Goal: Transaction & Acquisition: Book appointment/travel/reservation

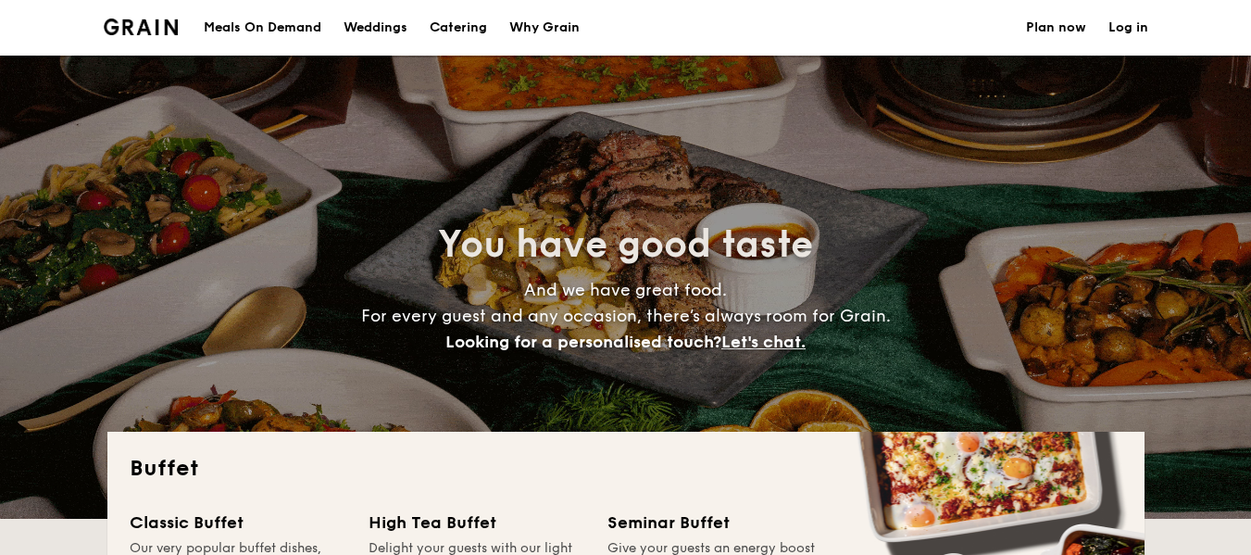
select select
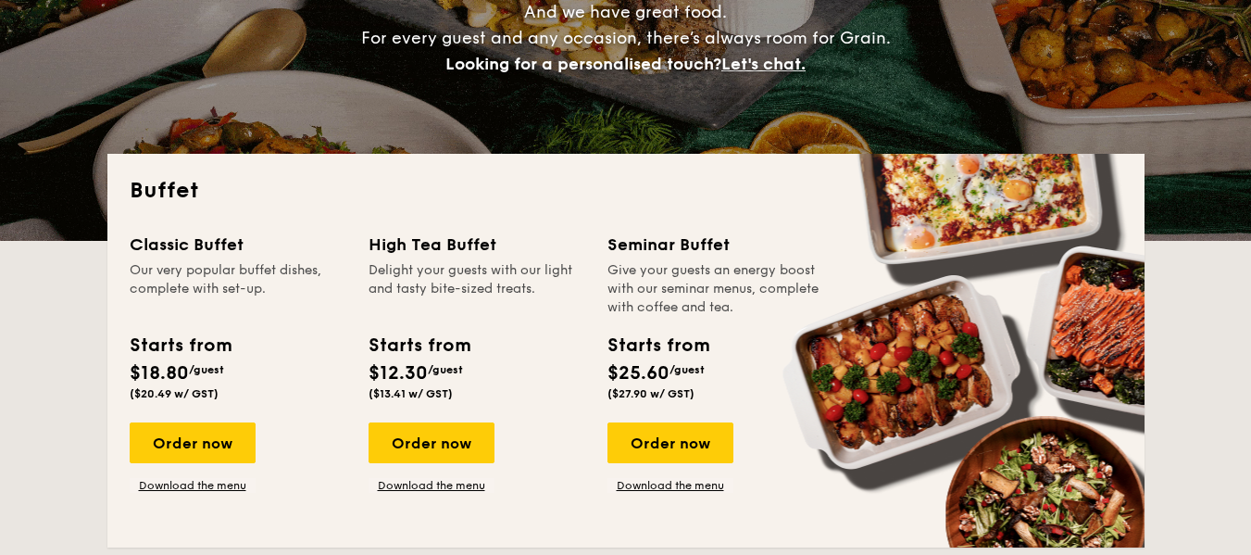
scroll to position [463, 0]
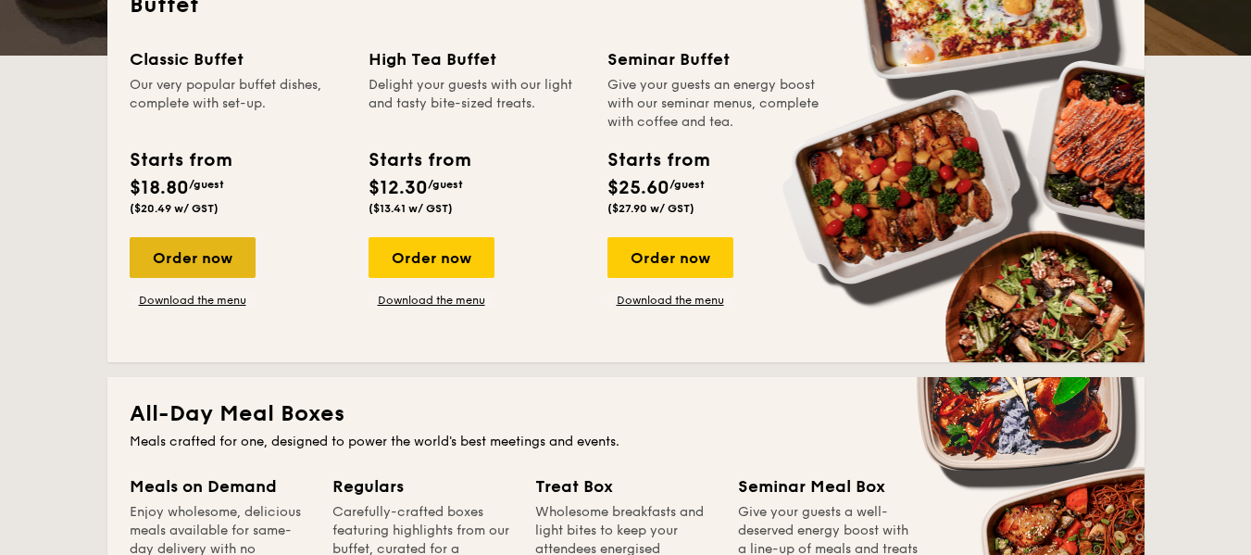
click at [213, 260] on div "Order now" at bounding box center [193, 257] width 126 height 41
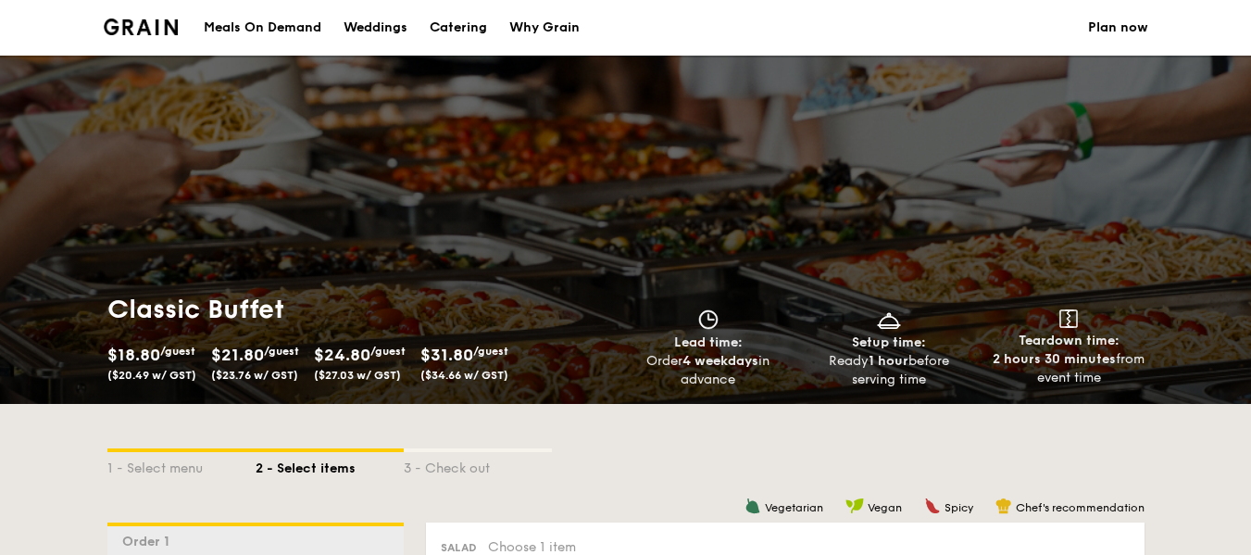
scroll to position [185, 0]
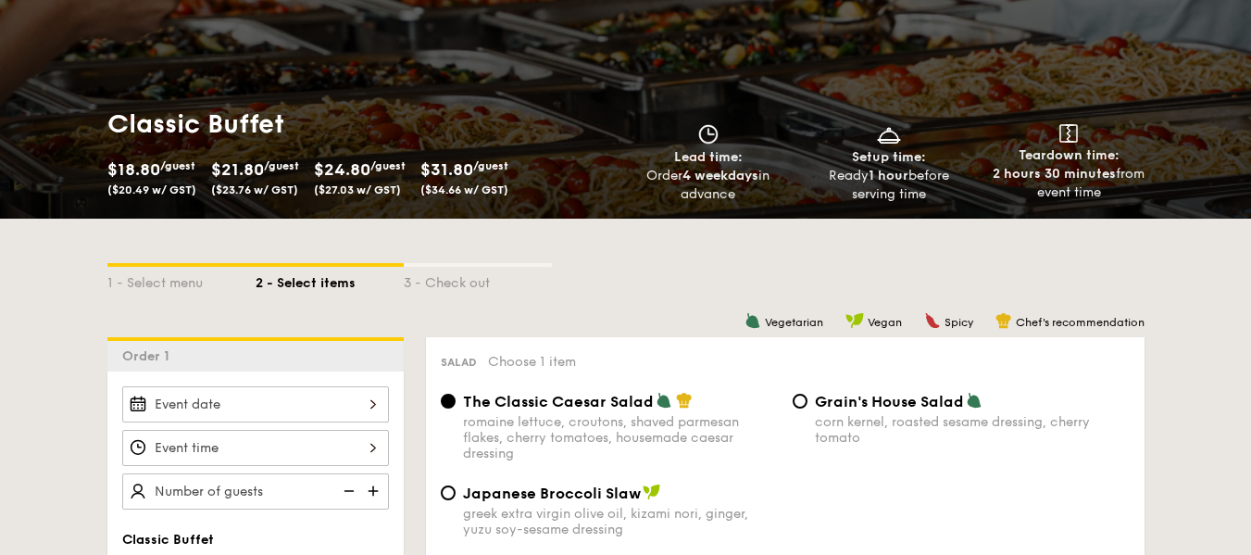
click at [246, 173] on span "$21.80" at bounding box center [237, 169] width 53 height 20
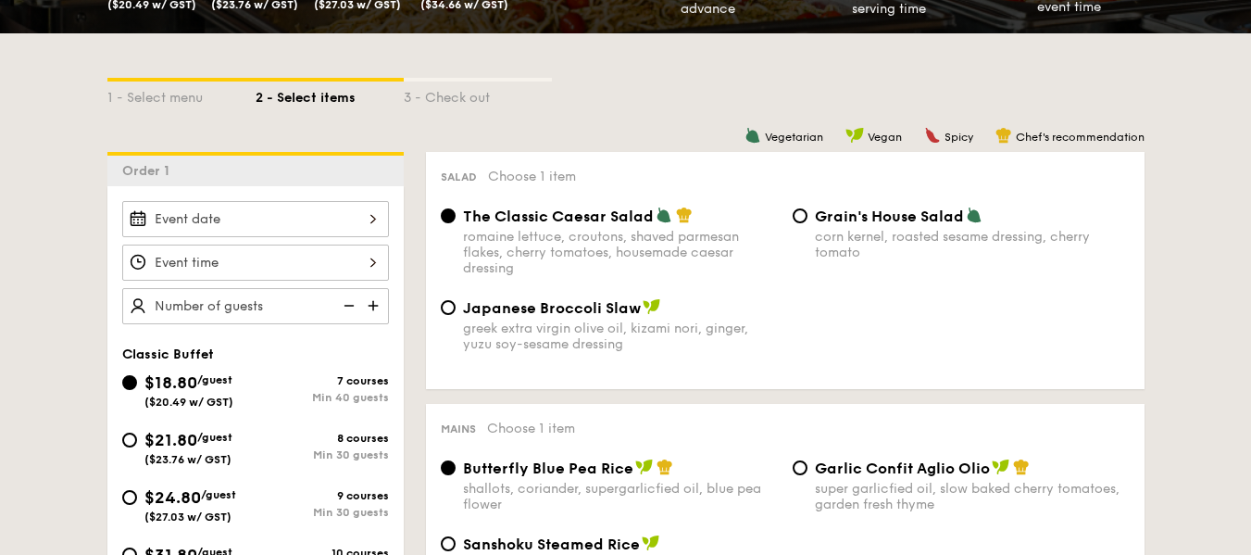
scroll to position [463, 0]
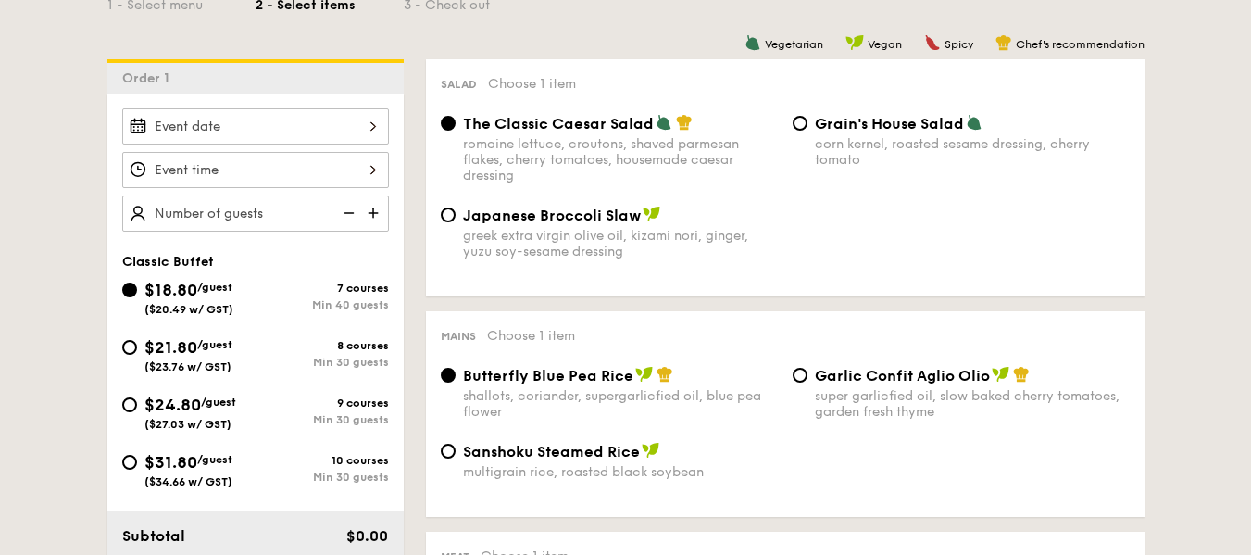
click at [139, 354] on div "$21.80 /guest ($23.76 w/ GST)" at bounding box center [188, 353] width 133 height 39
click at [137, 354] on input "$21.80 /guest ($23.76 w/ GST) 8 courses Min 30 guests" at bounding box center [129, 347] width 15 height 15
radio input "true"
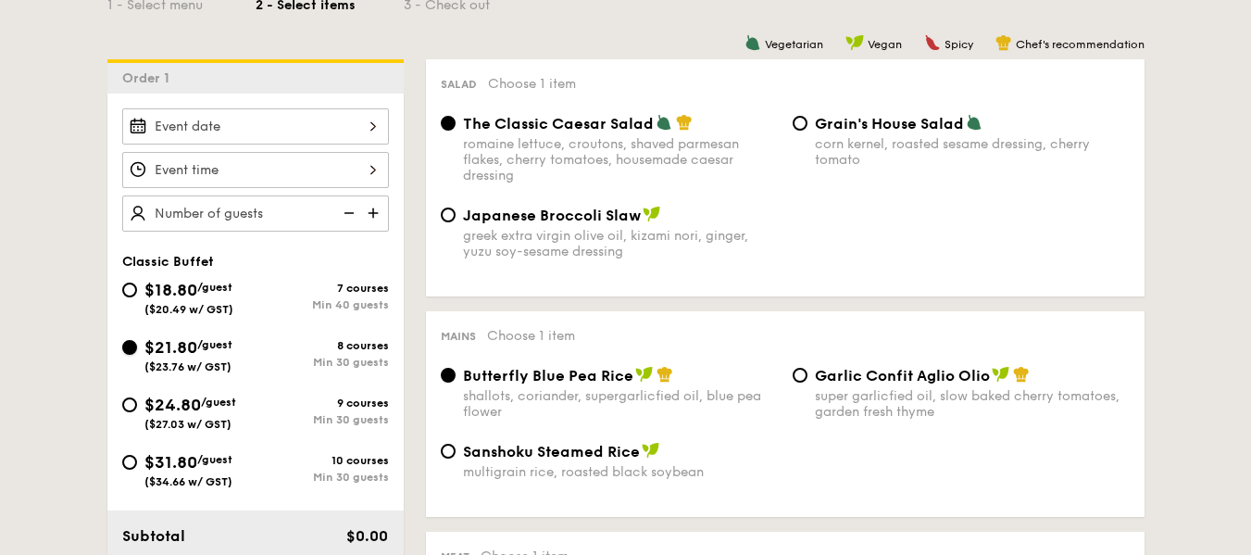
radio input "true"
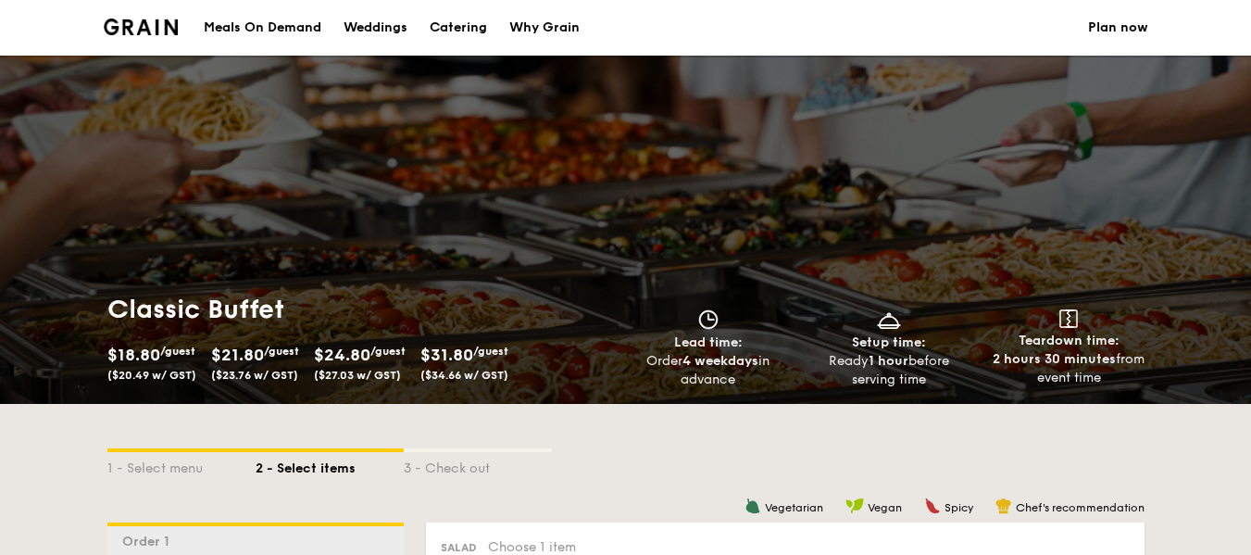
scroll to position [556, 0]
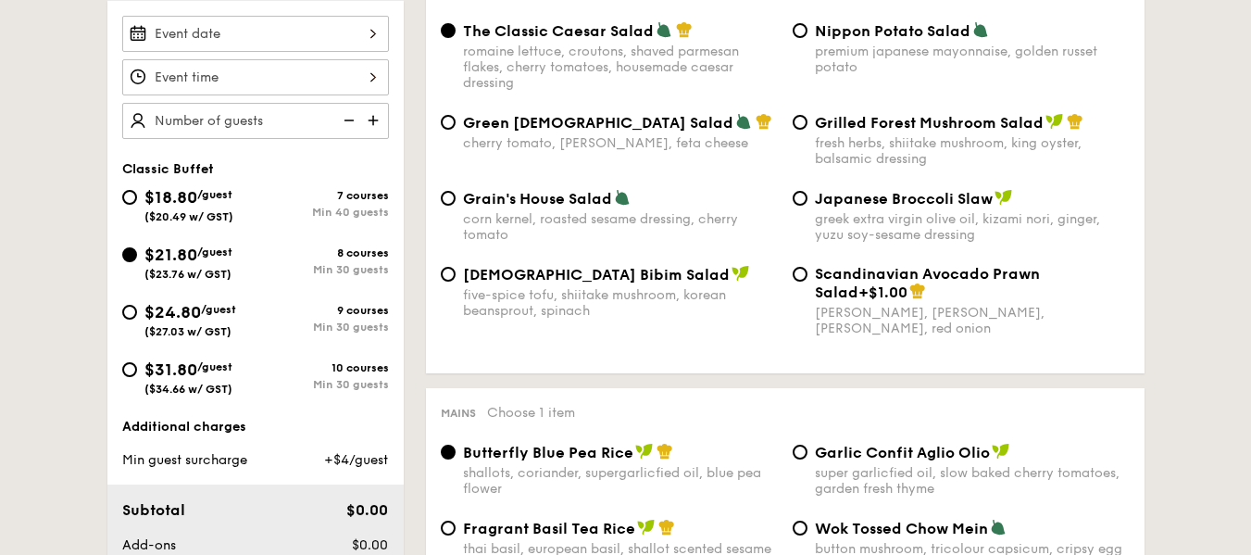
click at [834, 135] on div "fresh herbs, shiitake mushroom, king oyster, balsamic dressing" at bounding box center [972, 150] width 315 height 31
click at [808, 130] on input "Grilled Forest Mushroom Salad fresh herbs, shiitake mushroom, king oyster, bals…" at bounding box center [800, 122] width 15 height 15
radio input "true"
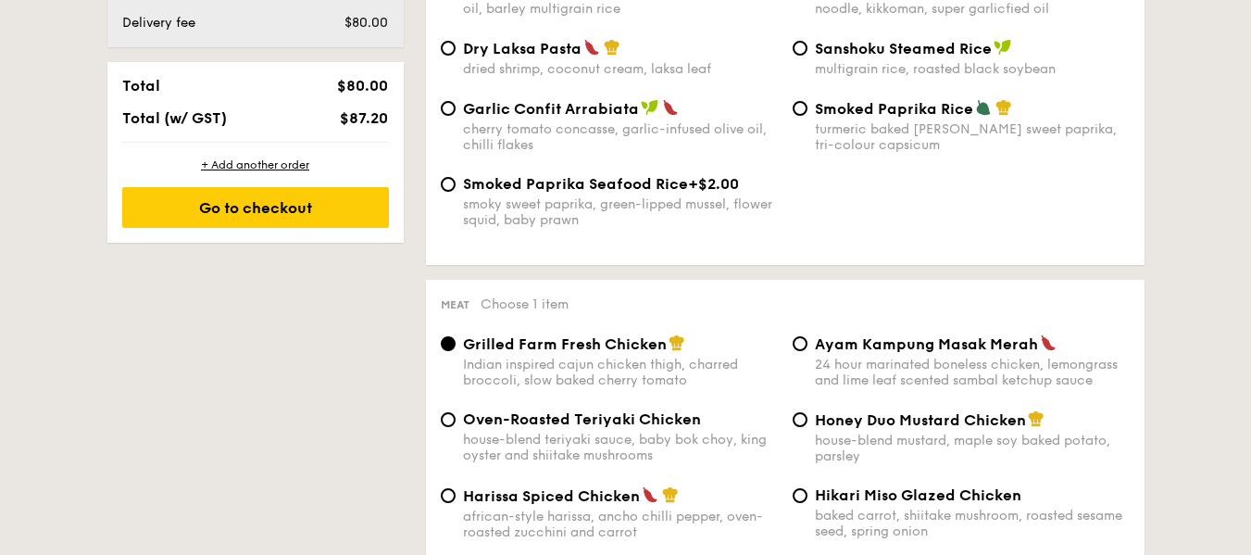
scroll to position [1297, 0]
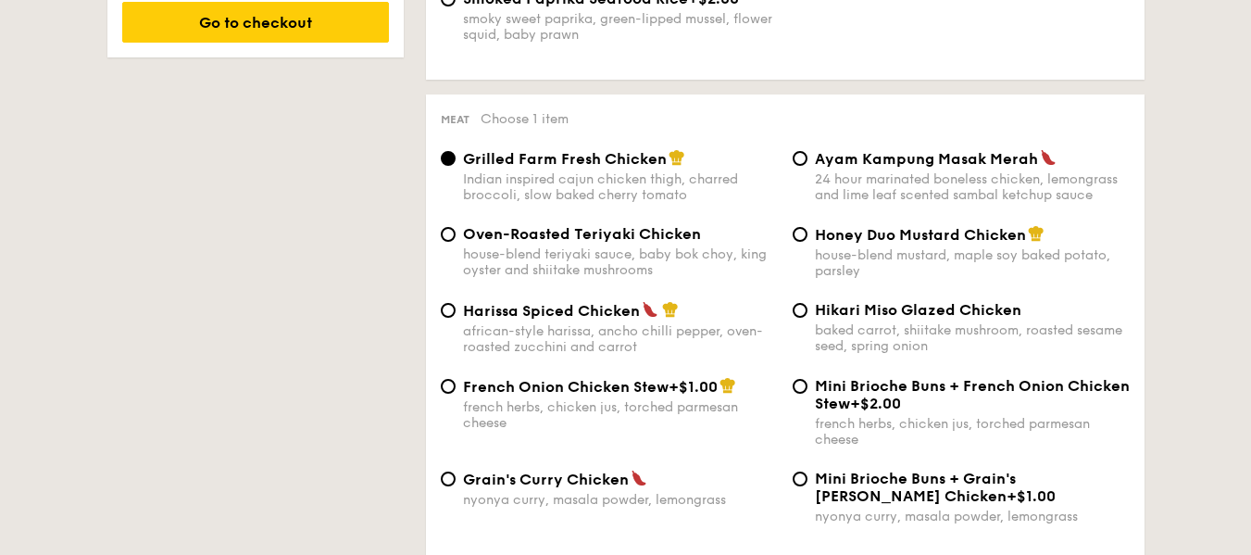
click at [825, 240] on span "Honey Duo Mustard Chicken" at bounding box center [920, 235] width 211 height 18
click at [808, 240] on input "Honey Duo Mustard Chicken house-blend mustard, maple soy baked potato, parsley" at bounding box center [800, 234] width 15 height 15
radio input "true"
click at [641, 164] on span "Grilled Farm Fresh Chicken" at bounding box center [565, 159] width 204 height 18
click at [456, 164] on input "Grilled Farm Fresh Chicken Indian inspired cajun chicken thigh, charred broccol…" at bounding box center [448, 158] width 15 height 15
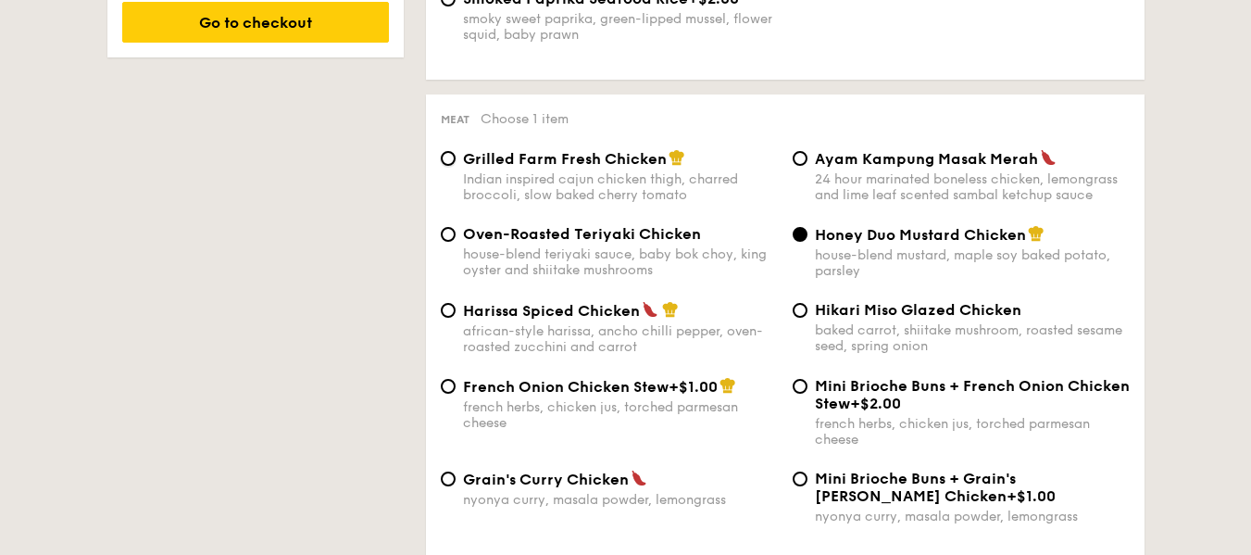
radio input "true"
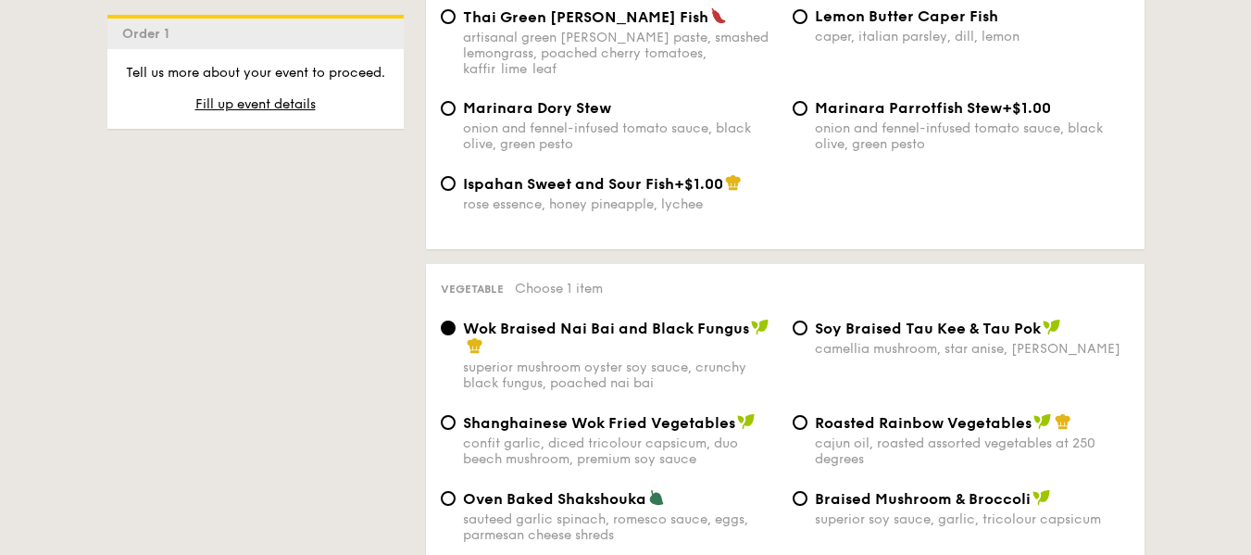
scroll to position [2408, 0]
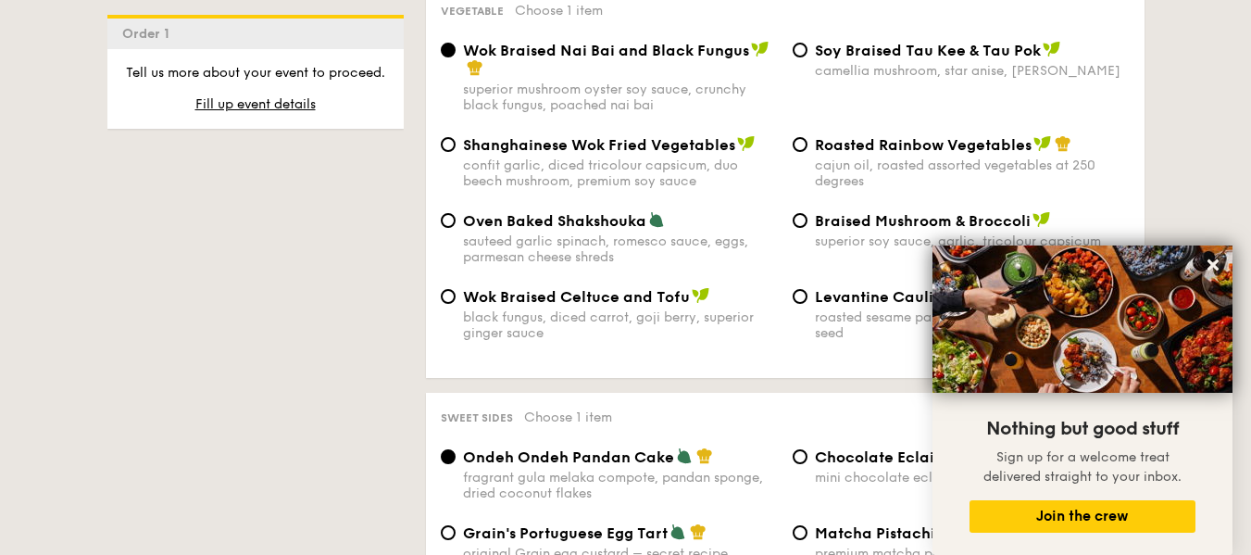
click at [873, 139] on div "Roasted Rainbow Vegetables cajun oil, roasted assorted vegetables at 250 degrees" at bounding box center [972, 162] width 315 height 54
click at [808, 139] on input "Roasted Rainbow Vegetables cajun oil, roasted assorted vegetables at 250 degrees" at bounding box center [800, 144] width 15 height 15
radio input "true"
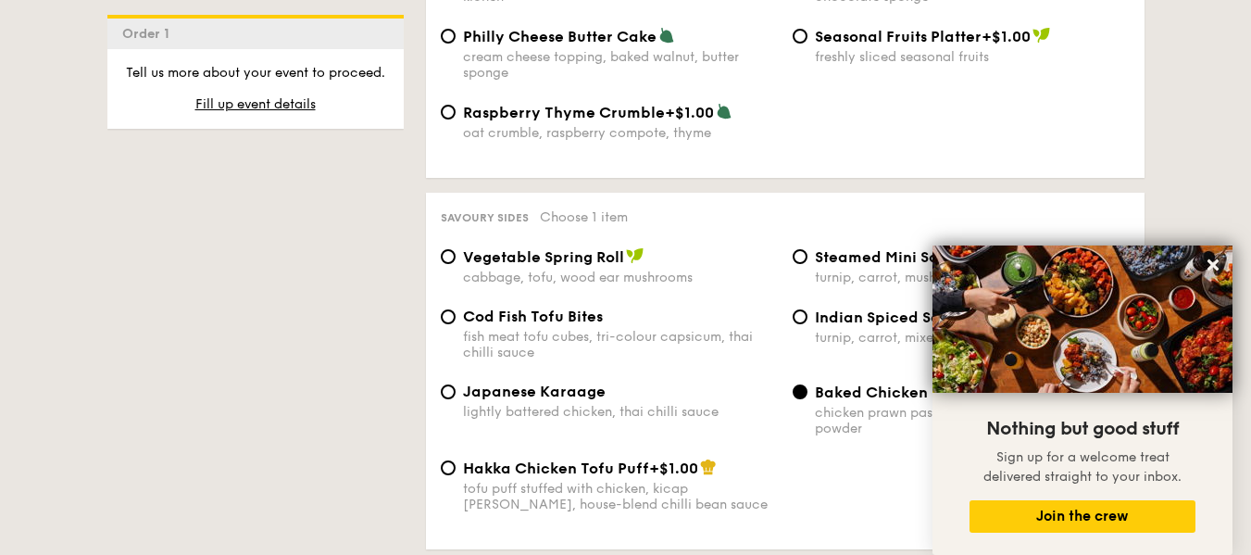
scroll to position [3242, 0]
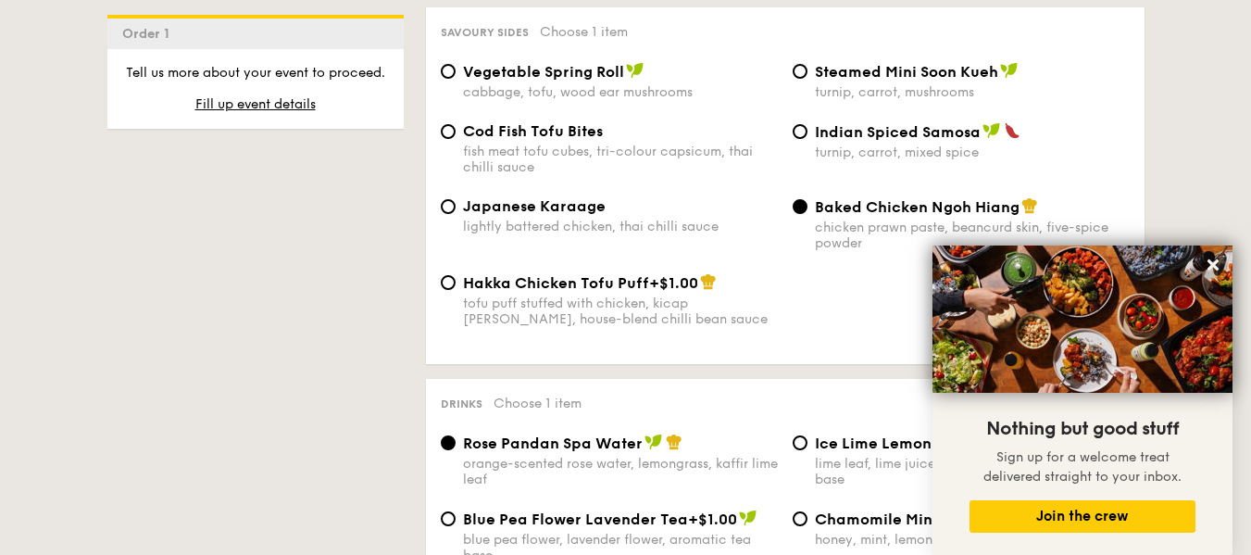
click at [640, 144] on div "fish meat tofu cubes, tri-colour capsicum, thai chilli sauce" at bounding box center [620, 159] width 315 height 31
click at [456, 139] on input "Cod Fish Tofu Bites fish meat tofu cubes, tri-colour capsicum, thai chilli sauce" at bounding box center [448, 131] width 15 height 15
radio input "true"
click at [605, 198] on div "Japanese Karaage" at bounding box center [620, 206] width 315 height 18
click at [456, 199] on input "Japanese Karaage lightly battered chicken, thai chilli sauce" at bounding box center [448, 206] width 15 height 15
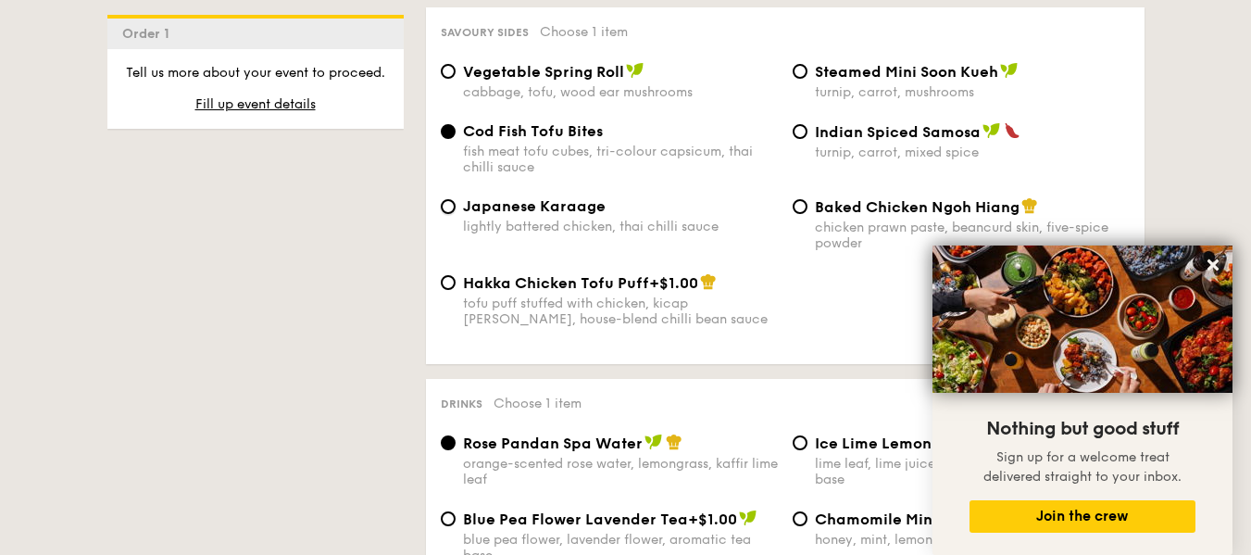
radio input "true"
click at [646, 144] on div "fish meat tofu cubes, tri-colour capsicum, thai chilli sauce" at bounding box center [620, 159] width 315 height 31
click at [456, 137] on input "Cod Fish Tofu Bites fish meat tofu cubes, tri-colour capsicum, thai chilli sauce" at bounding box center [448, 131] width 15 height 15
radio input "true"
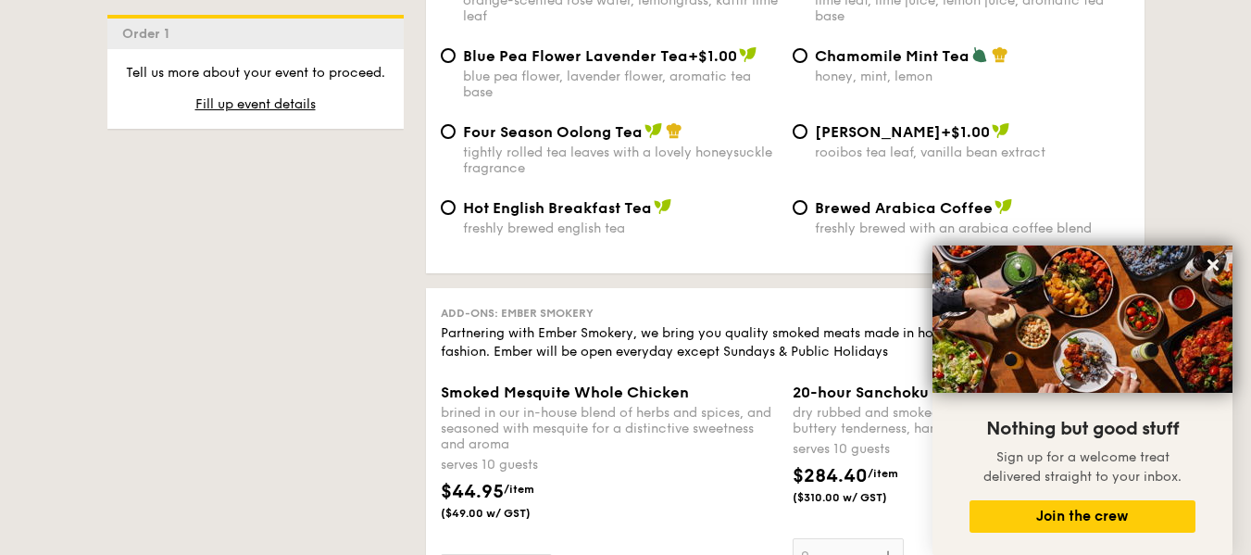
scroll to position [3334, 0]
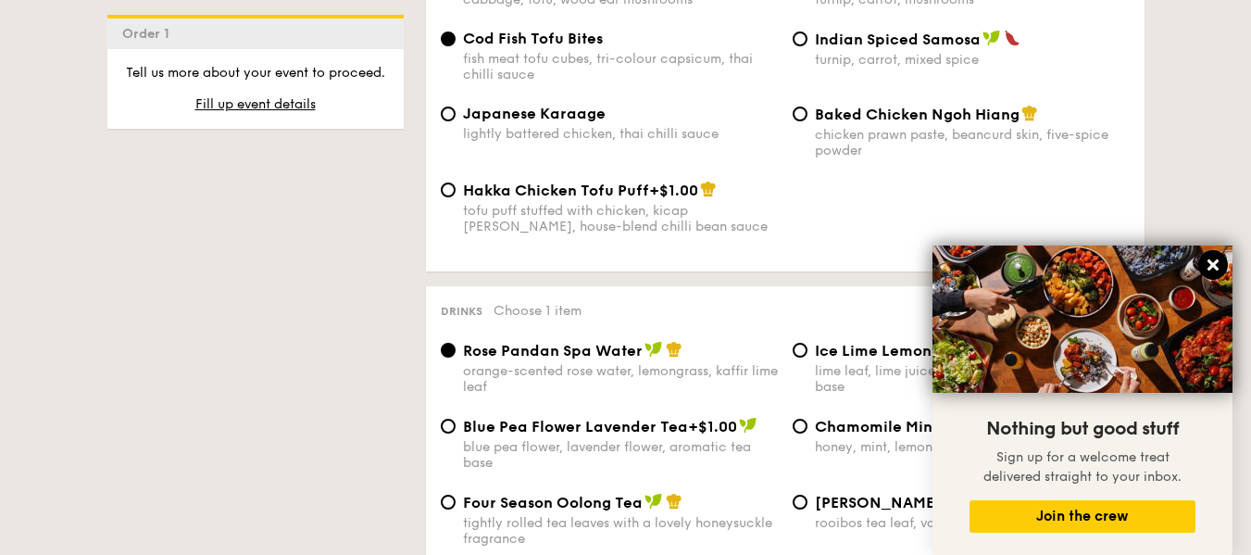
click at [1211, 263] on icon at bounding box center [1213, 264] width 11 height 11
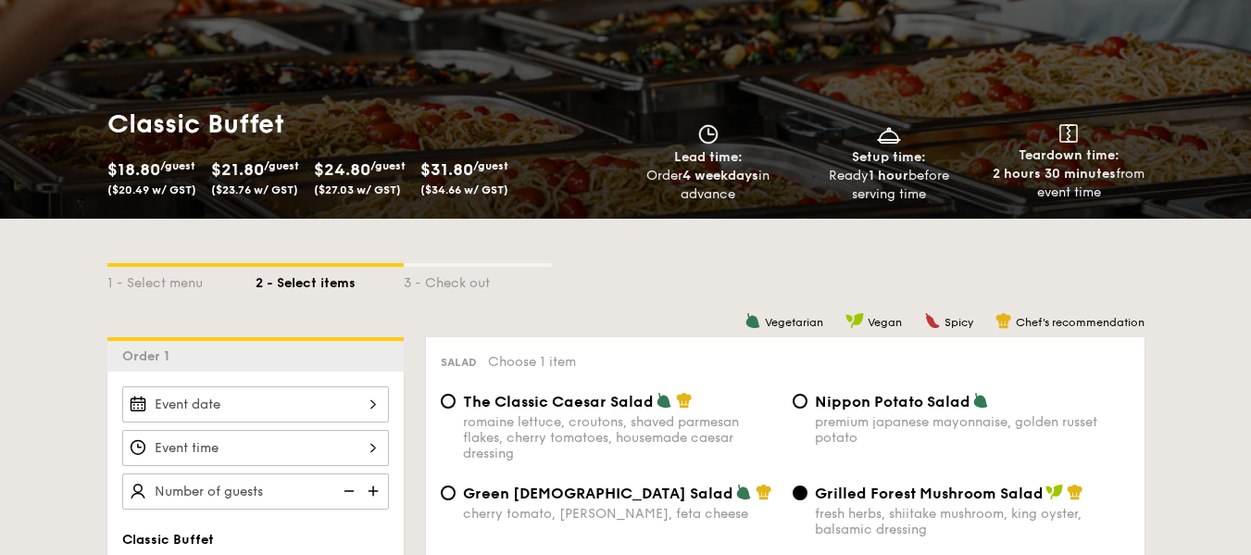
scroll to position [463, 0]
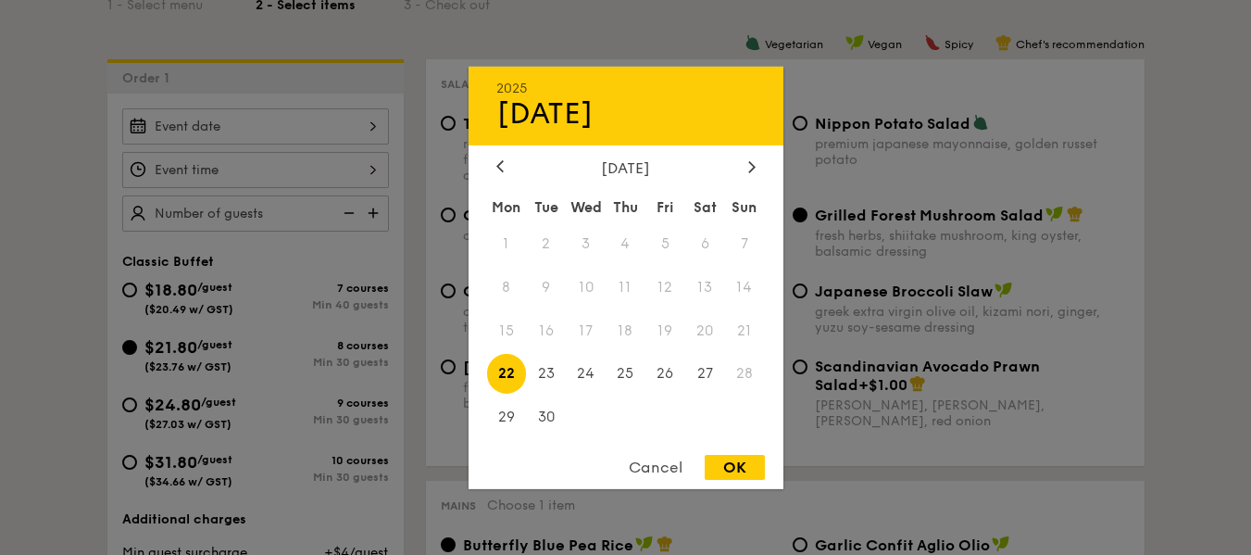
click at [236, 132] on div "2025 Sep [DATE] Tue Wed Thu Fri Sat Sun 1 2 3 4 5 6 7 8 9 10 11 12 13 14 15 16 …" at bounding box center [255, 126] width 267 height 36
click at [756, 169] on div at bounding box center [752, 167] width 17 height 18
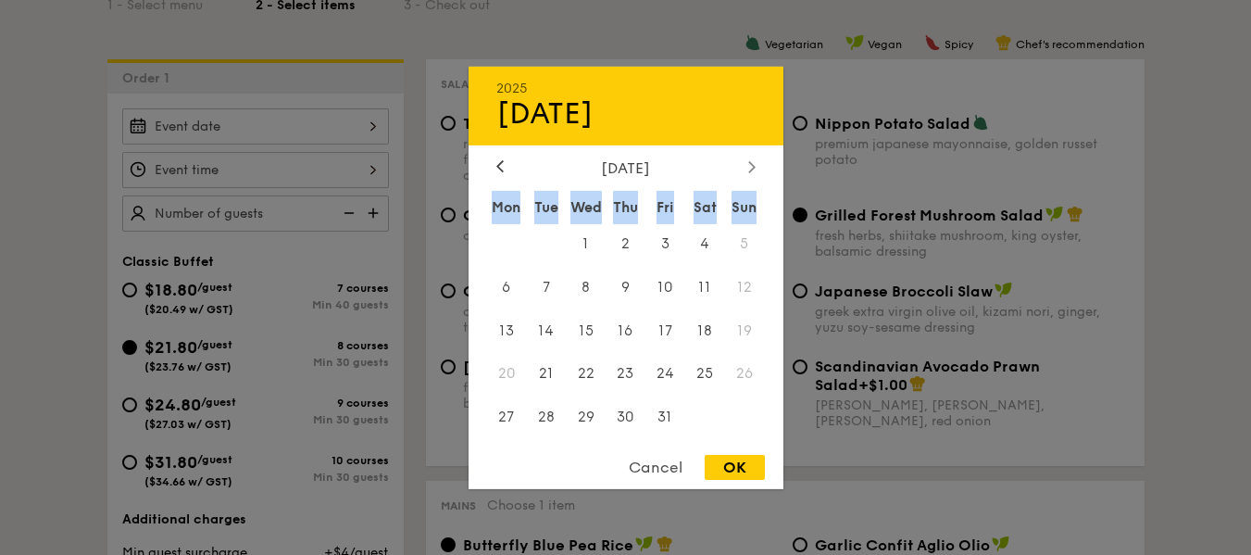
click at [756, 169] on div at bounding box center [752, 167] width 17 height 18
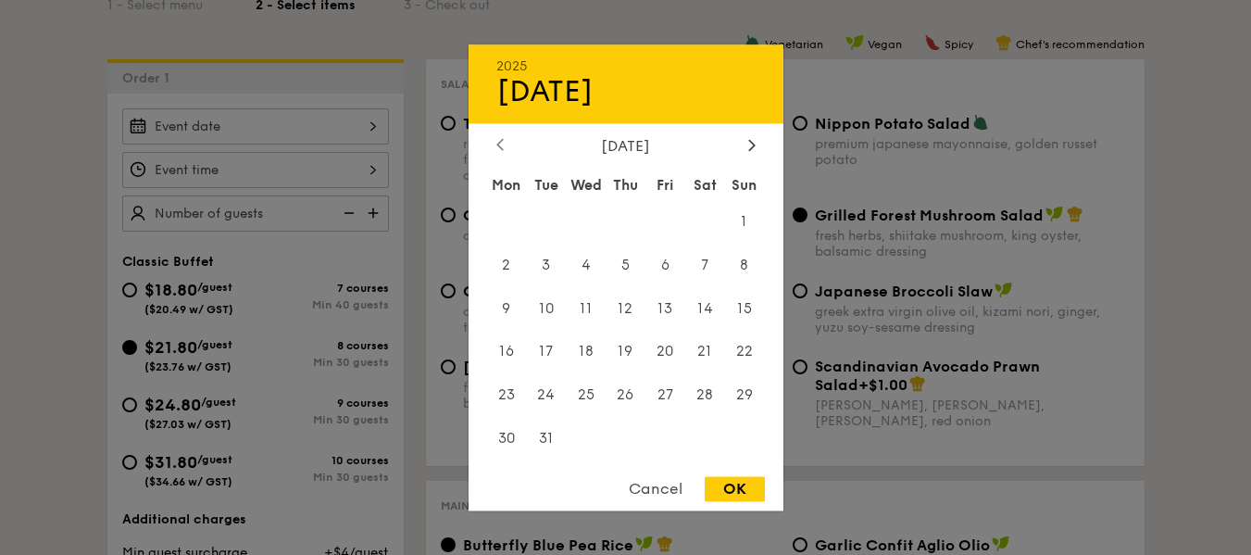
click at [493, 145] on div at bounding box center [500, 146] width 17 height 18
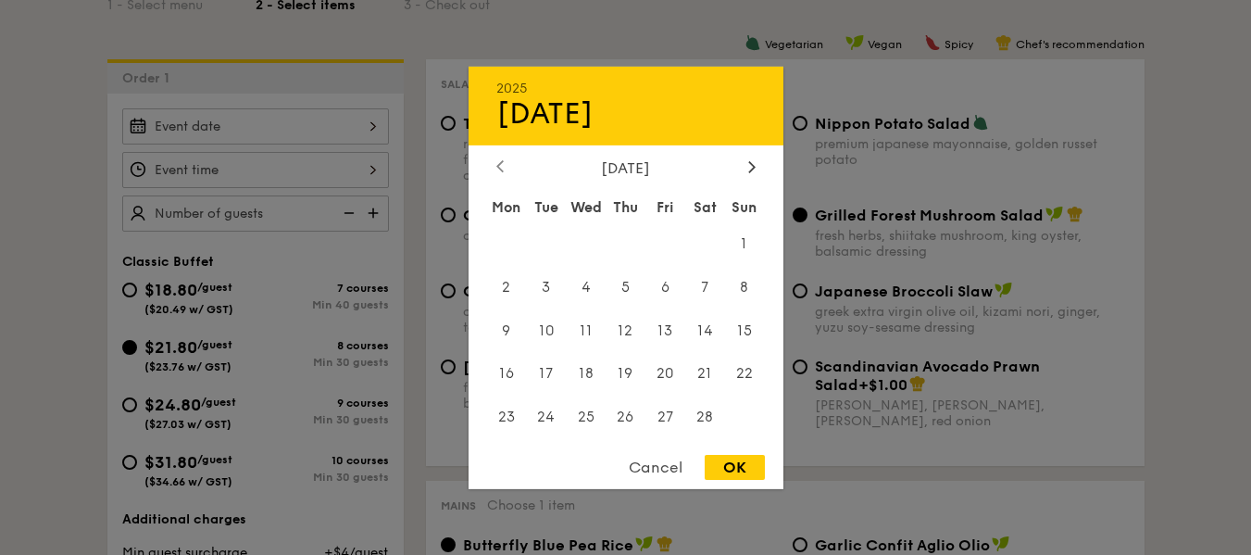
click at [493, 145] on div "2025 Sep [DATE] Tue Wed Thu Fri Sat Sun 1 2 3 4 5 6 7 8 9 10 11 12 13 14 15 16 …" at bounding box center [626, 277] width 315 height 422
click at [497, 169] on icon at bounding box center [499, 166] width 7 height 12
click at [510, 295] on span "5" at bounding box center [507, 287] width 40 height 40
click at [735, 462] on div "OK" at bounding box center [735, 467] width 60 height 25
type input "[DATE]"
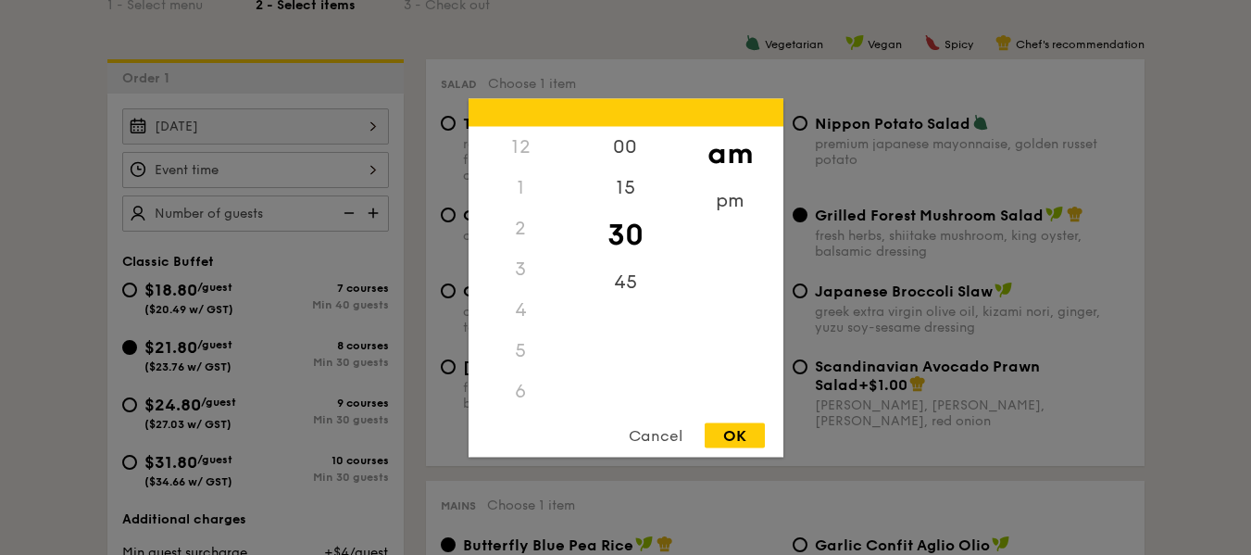
click at [311, 180] on div "12 1 2 3 4 5 6 7 8 9 10 11 00 15 30 45 am pm Cancel OK" at bounding box center [255, 170] width 267 height 36
click at [516, 190] on div "1" at bounding box center [521, 187] width 105 height 41
click at [524, 185] on div "1" at bounding box center [521, 187] width 105 height 41
click at [725, 188] on div "pm" at bounding box center [730, 207] width 105 height 54
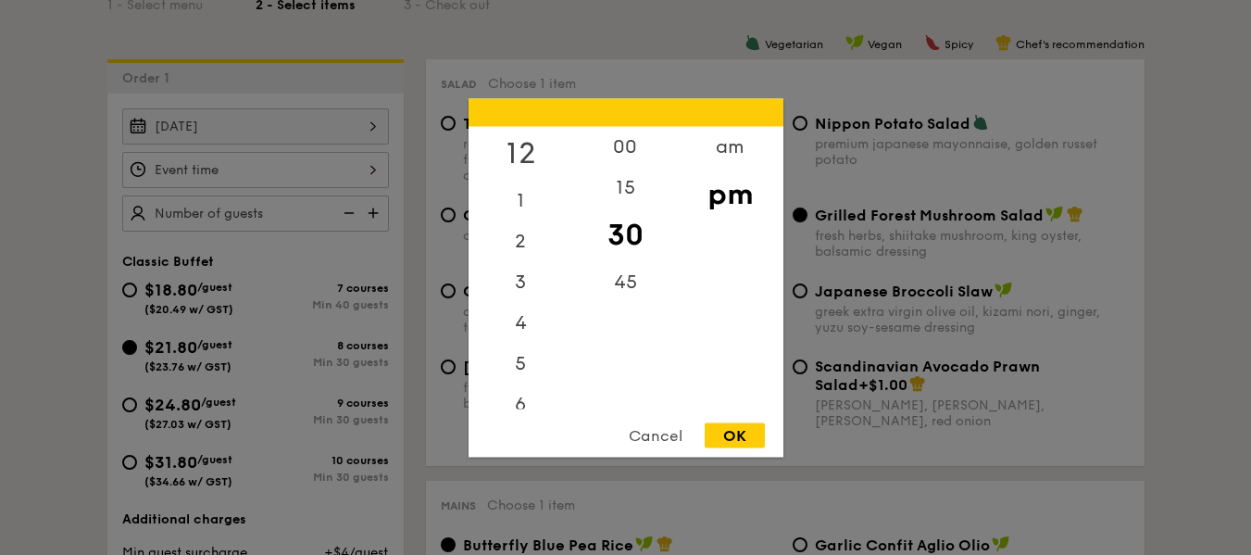
click at [520, 139] on div "12" at bounding box center [521, 153] width 105 height 54
click at [753, 446] on div "OK" at bounding box center [735, 434] width 60 height 25
type input "12:30PM"
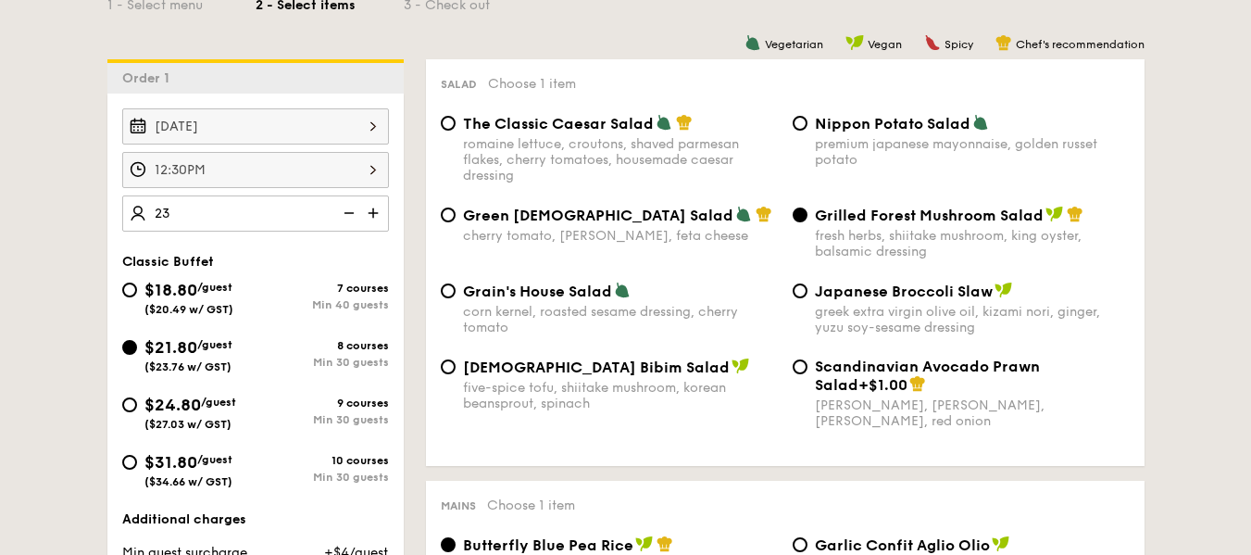
type input "2"
type input "120"
click at [372, 212] on img at bounding box center [375, 212] width 28 height 35
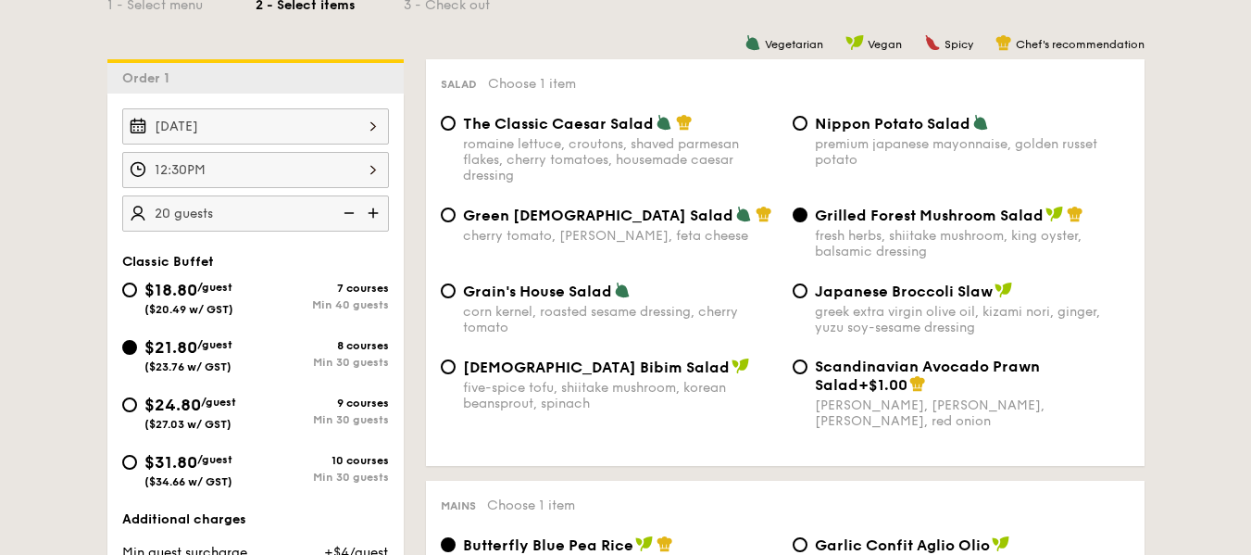
click at [372, 212] on img at bounding box center [375, 212] width 28 height 35
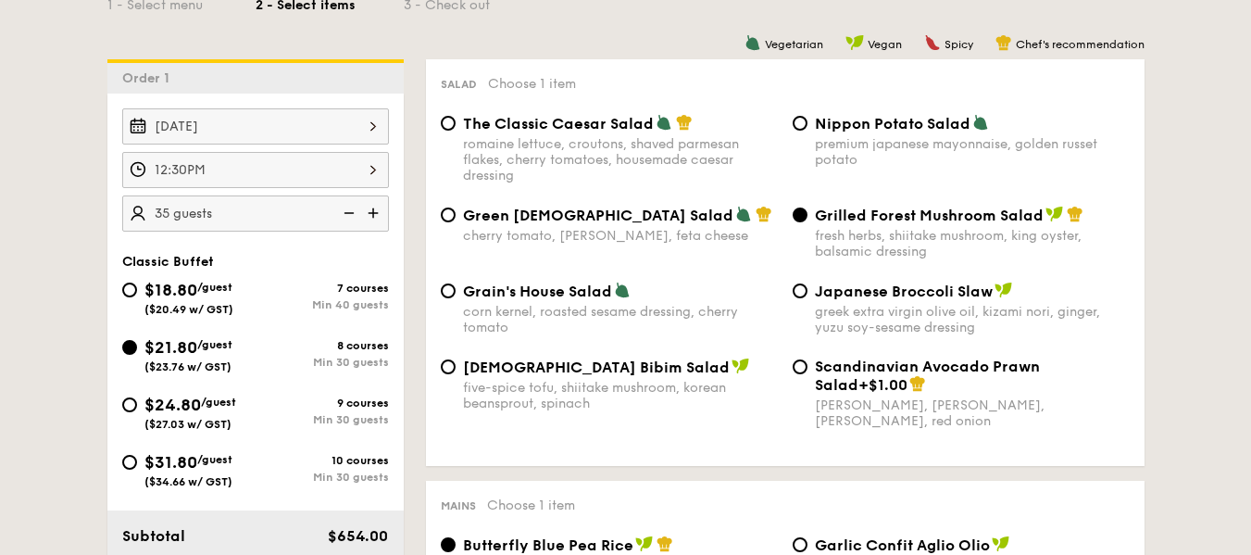
click at [372, 212] on img at bounding box center [375, 212] width 28 height 35
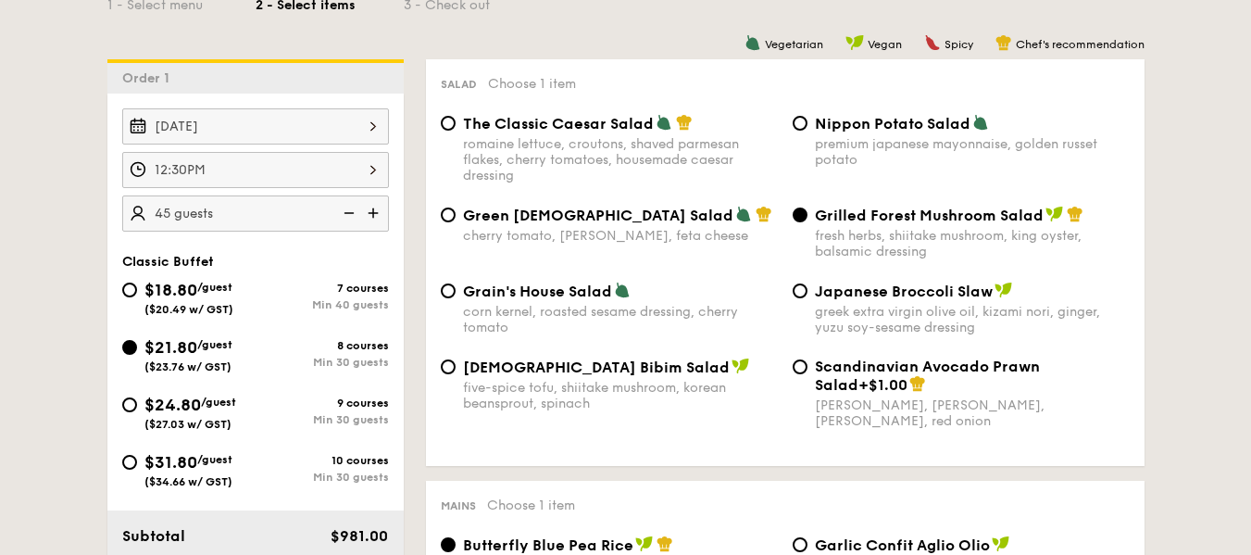
click at [372, 212] on img at bounding box center [375, 212] width 28 height 35
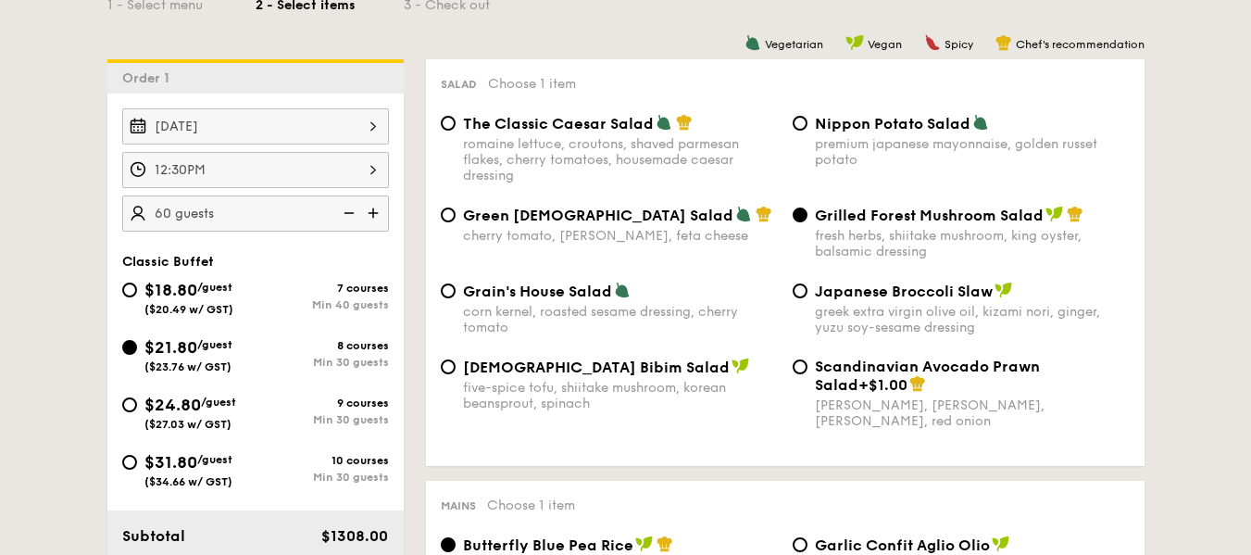
click at [372, 212] on img at bounding box center [375, 212] width 28 height 35
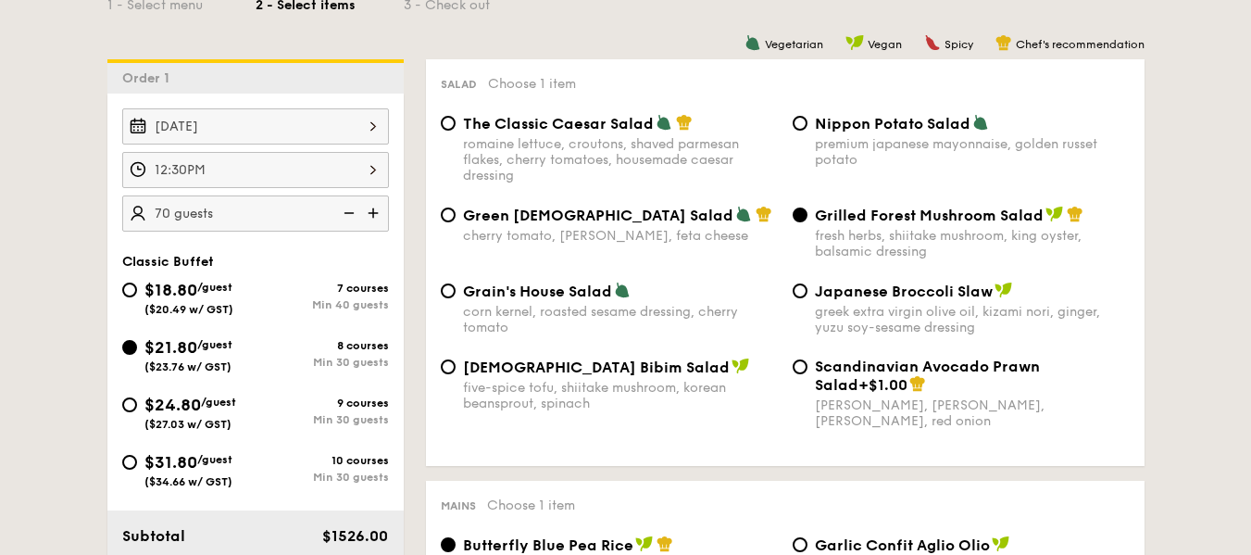
click at [372, 212] on img at bounding box center [375, 212] width 28 height 35
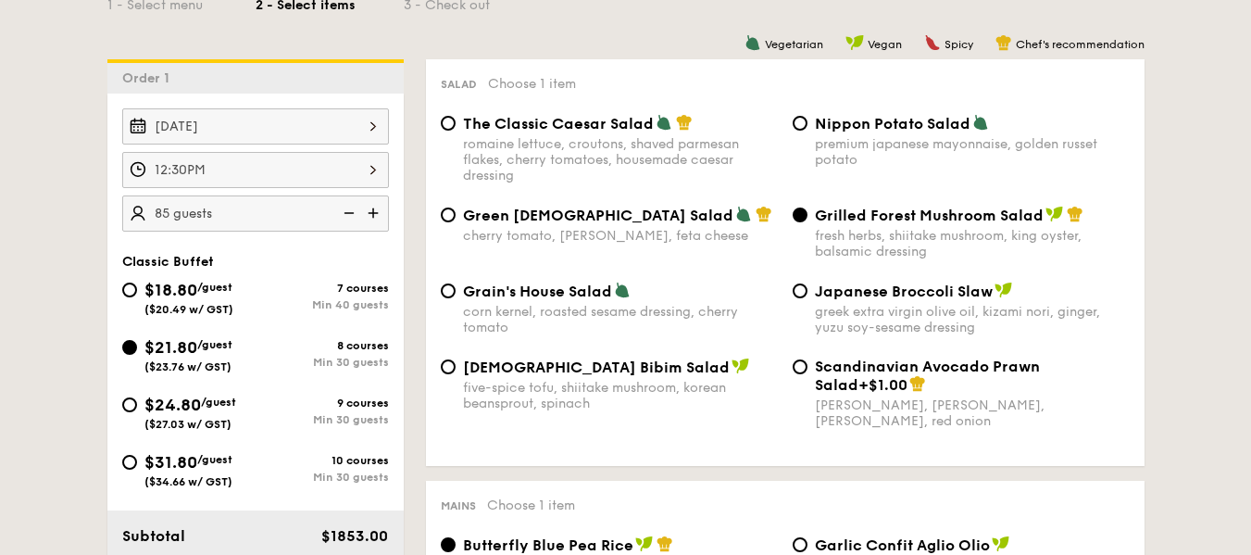
click at [372, 212] on img at bounding box center [375, 212] width 28 height 35
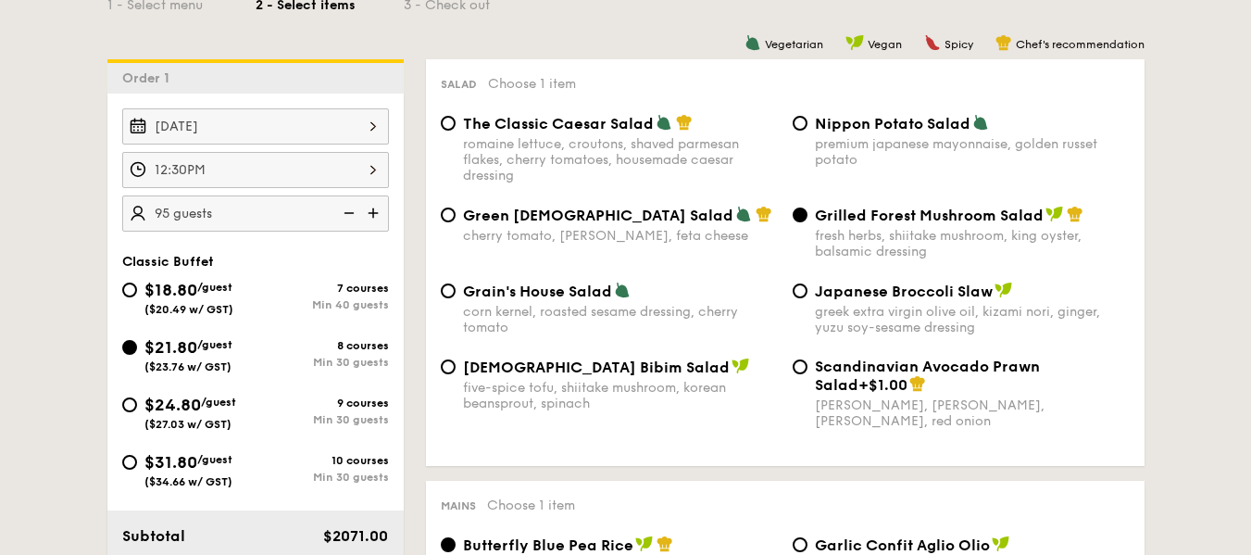
click at [372, 212] on img at bounding box center [375, 212] width 28 height 35
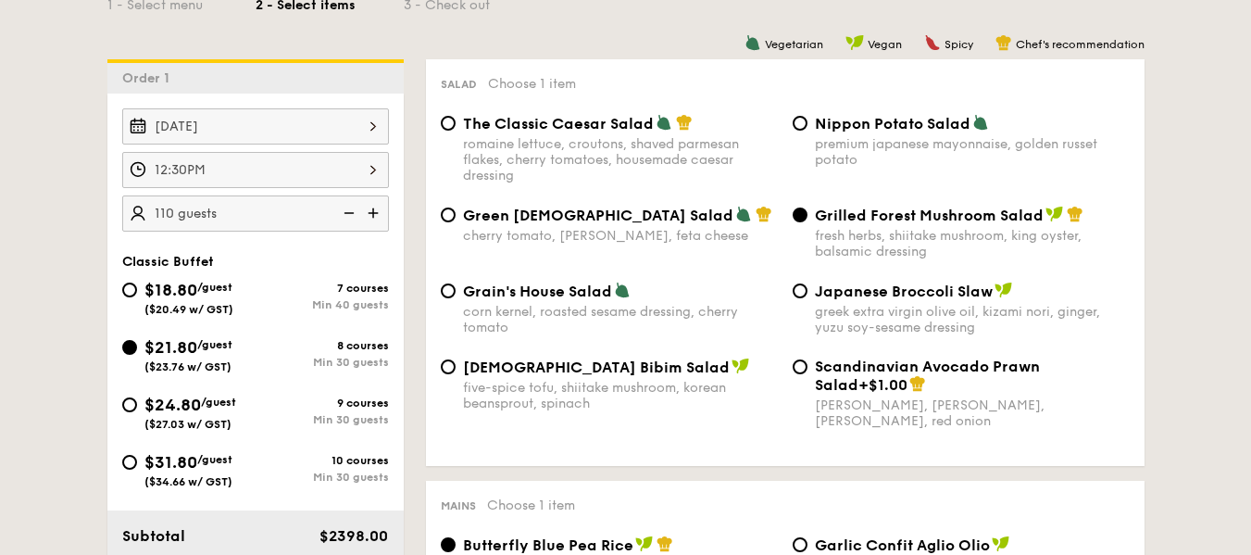
click at [372, 212] on img at bounding box center [375, 212] width 28 height 35
type input "120 guests"
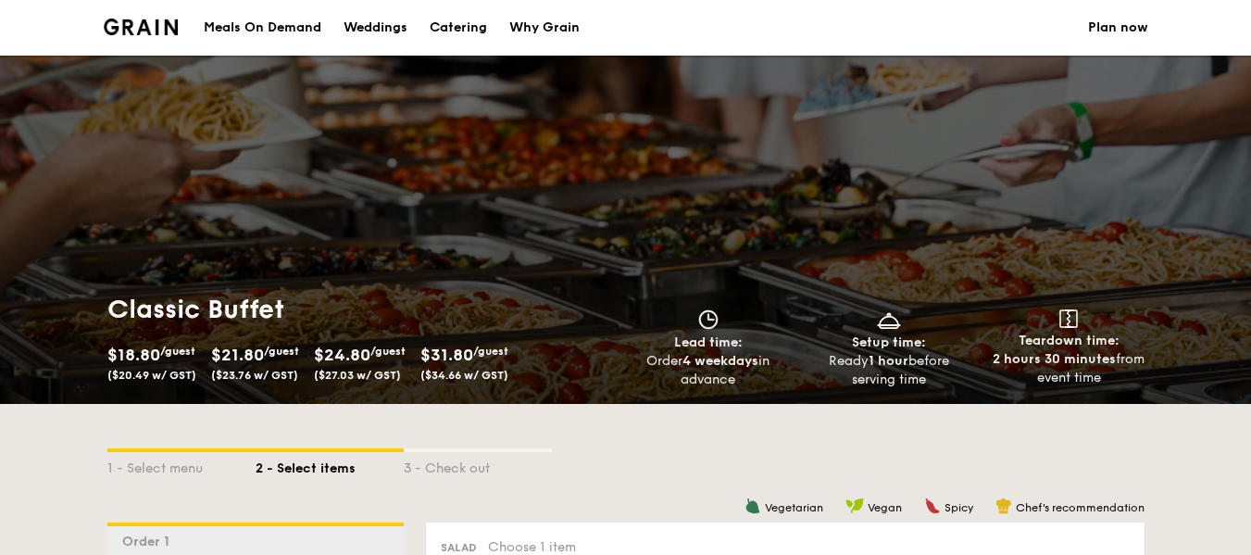
click at [536, 36] on div "Why Grain" at bounding box center [544, 28] width 70 height 56
